Goal: Task Accomplishment & Management: Manage account settings

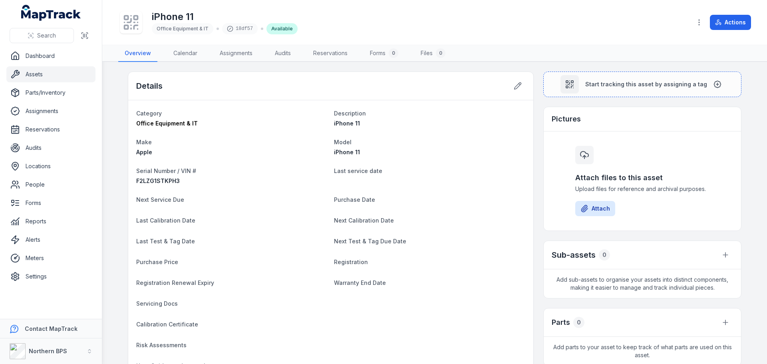
click at [425, 204] on div "Purchase Date" at bounding box center [429, 200] width 191 height 11
click at [150, 182] on span "F2LZG1STKPH3" at bounding box center [158, 180] width 44 height 7
copy span "F2LZG1STKPH3"
click at [703, 20] on icon "button" at bounding box center [699, 22] width 8 height 8
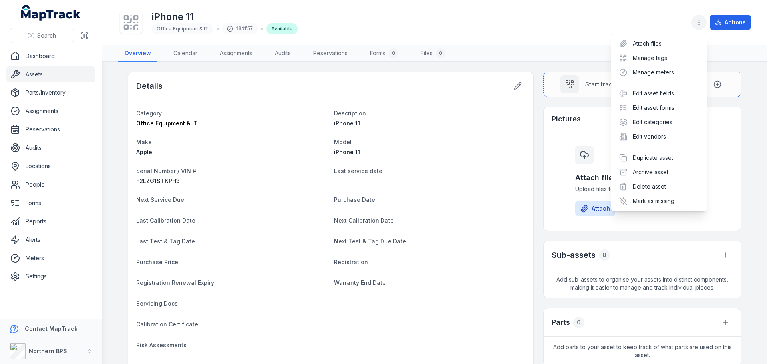
click at [703, 20] on icon "button" at bounding box center [699, 22] width 8 height 8
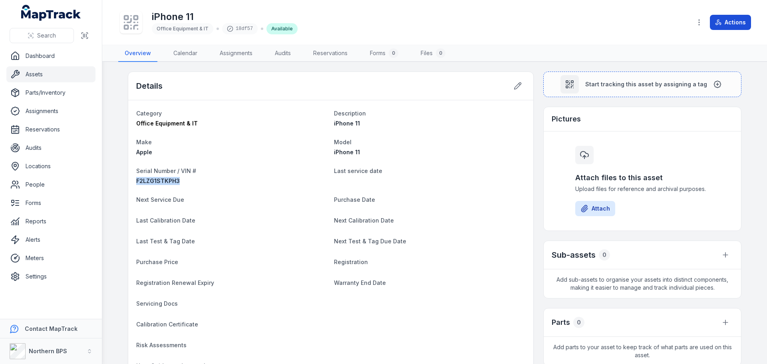
click at [735, 19] on button "Actions" at bounding box center [730, 22] width 41 height 15
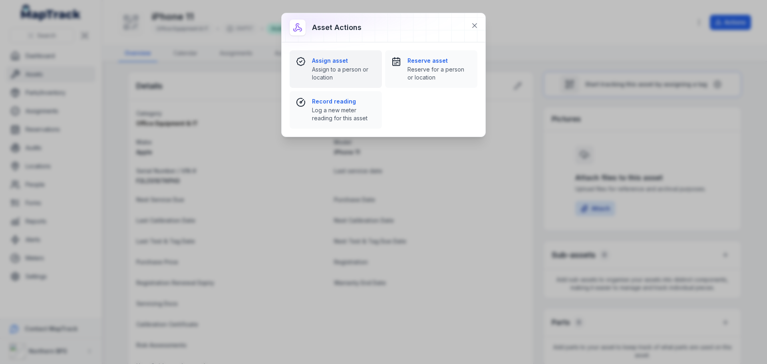
click at [357, 82] on button "Assign asset Assign to a person or location" at bounding box center [336, 69] width 92 height 38
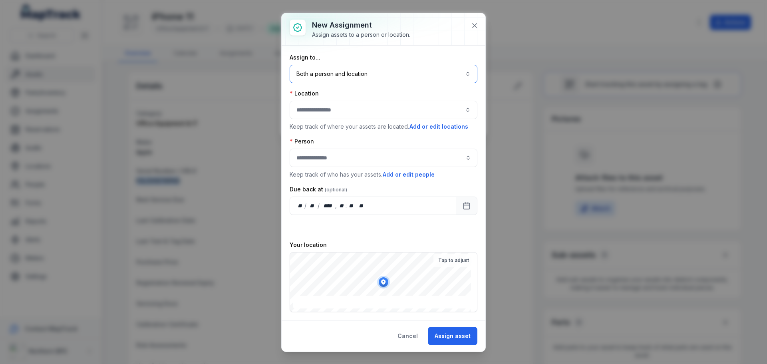
click at [360, 73] on button "Both a person and location ****" at bounding box center [384, 74] width 188 height 18
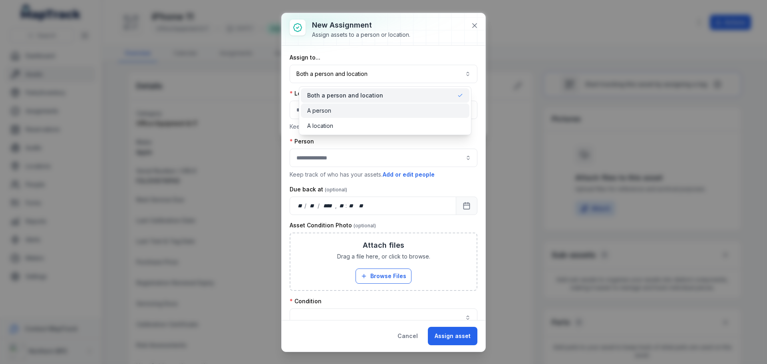
click at [331, 112] on div "A person" at bounding box center [385, 111] width 156 height 8
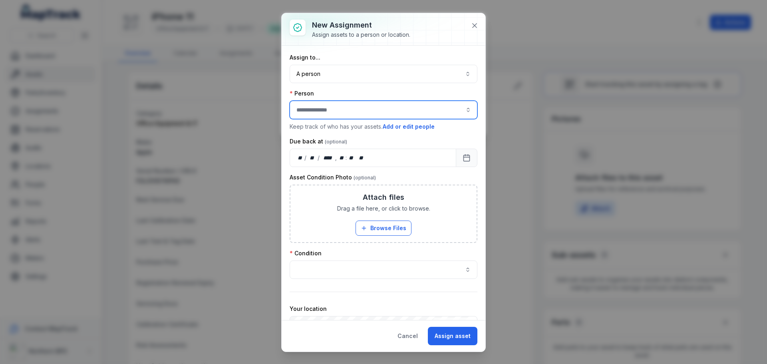
click at [331, 112] on input "assignment-add:person-label" at bounding box center [384, 110] width 188 height 18
click at [335, 131] on span "[PERSON_NAME]" at bounding box center [320, 131] width 45 height 8
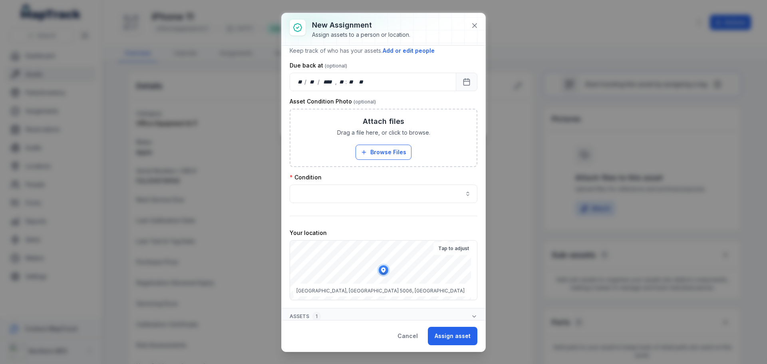
scroll to position [80, 0]
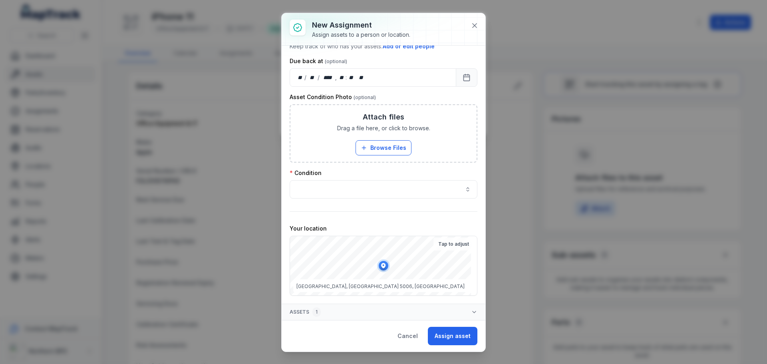
type input "**********"
click at [412, 195] on button "button" at bounding box center [384, 189] width 188 height 18
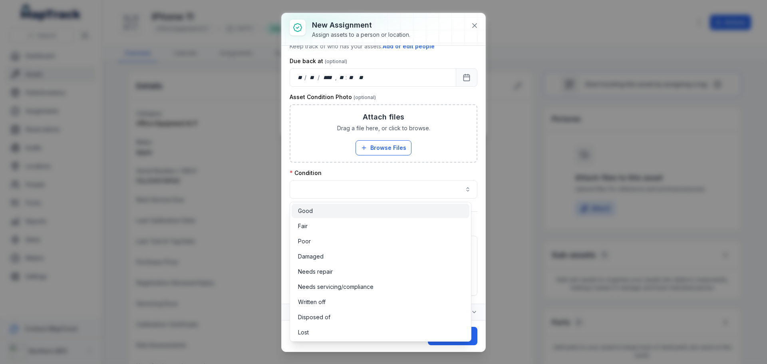
click at [383, 211] on div "Good" at bounding box center [380, 211] width 165 height 8
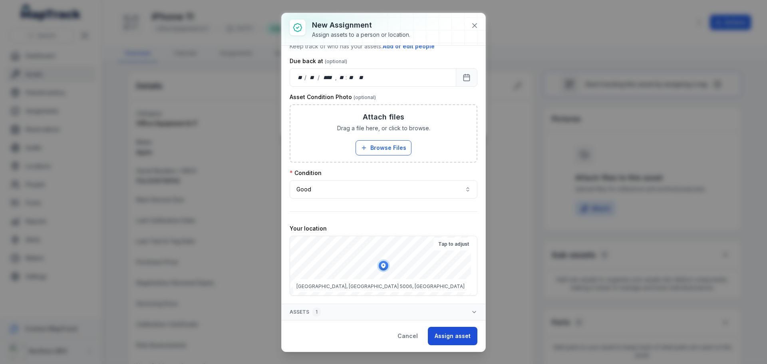
click at [460, 340] on button "Assign asset" at bounding box center [453, 336] width 50 height 18
